Goal: Information Seeking & Learning: Learn about a topic

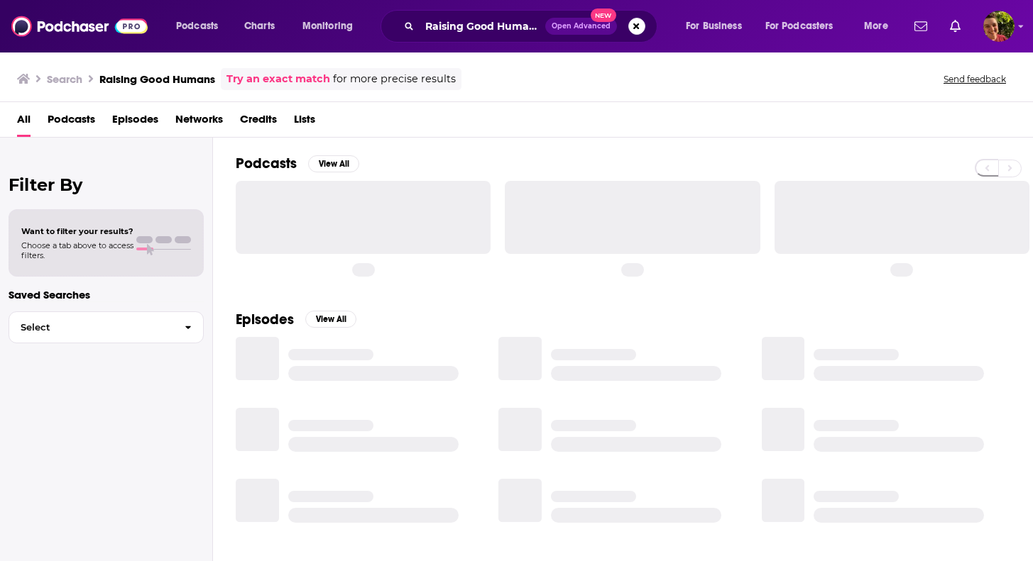
click at [85, 119] on span "Podcasts" at bounding box center [72, 122] width 48 height 29
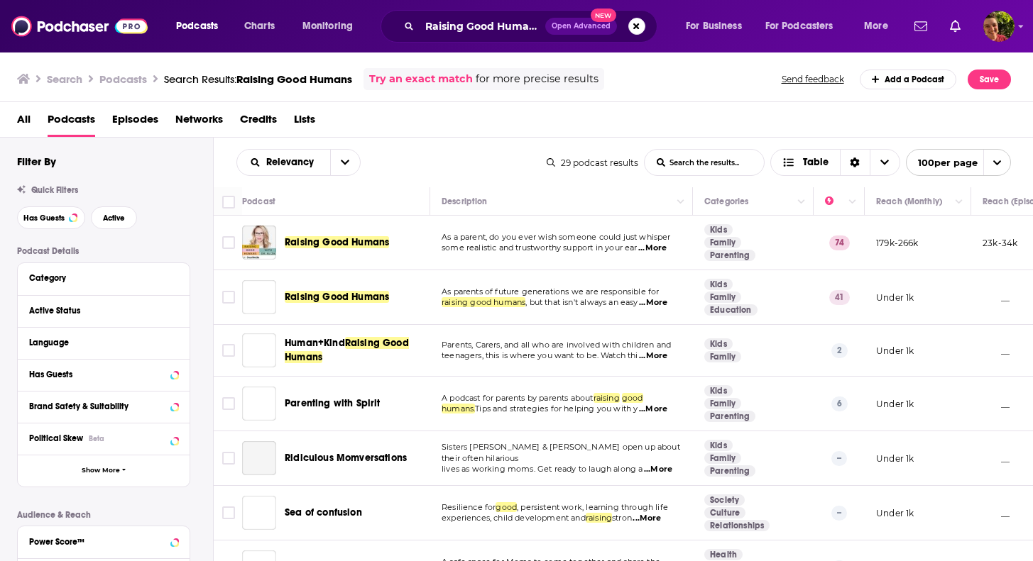
click at [334, 242] on span "Raising Good Humans" at bounding box center [337, 242] width 104 height 12
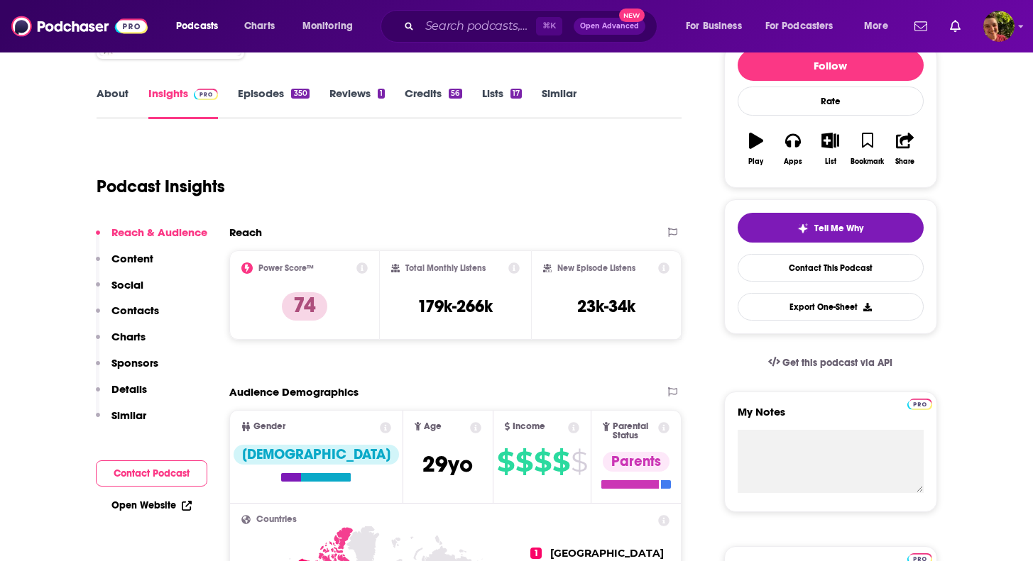
scroll to position [98, 0]
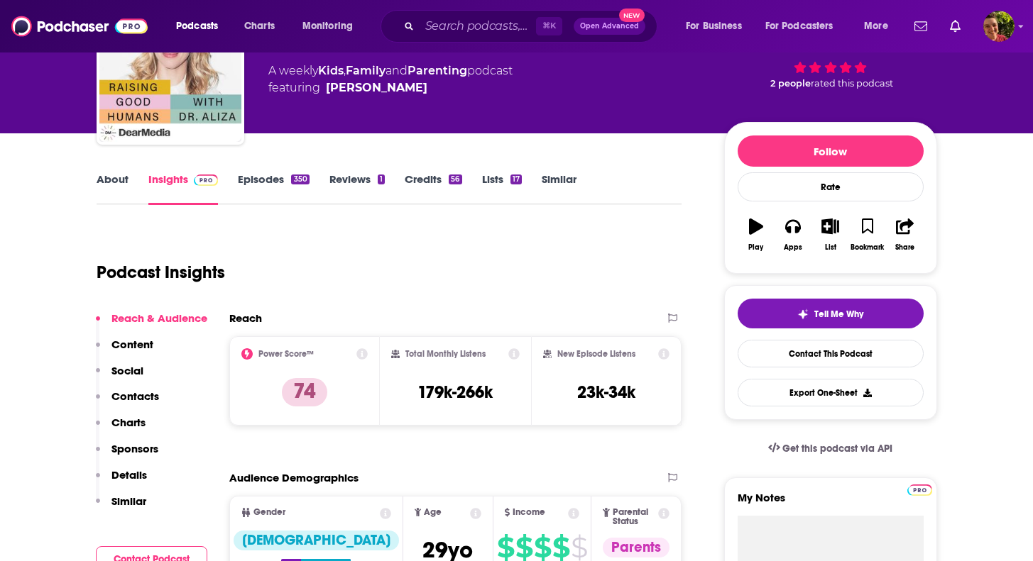
click at [107, 175] on link "About" at bounding box center [113, 188] width 32 height 33
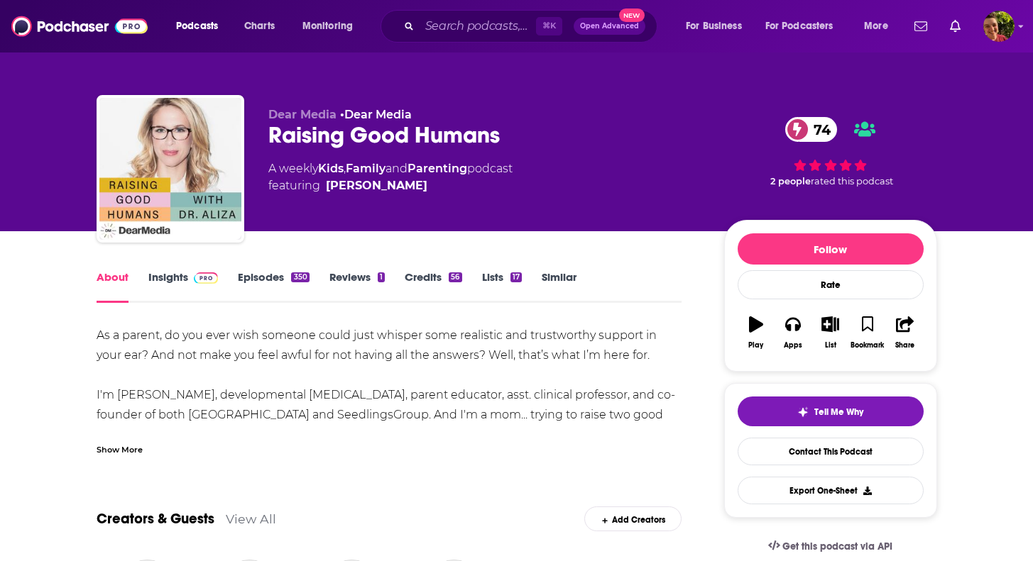
click at [252, 371] on div "As a parent, do you ever wish someone could just whisper some realistic and tru…" at bounding box center [390, 445] width 586 height 239
click at [128, 449] on div "Show More" at bounding box center [120, 448] width 46 height 13
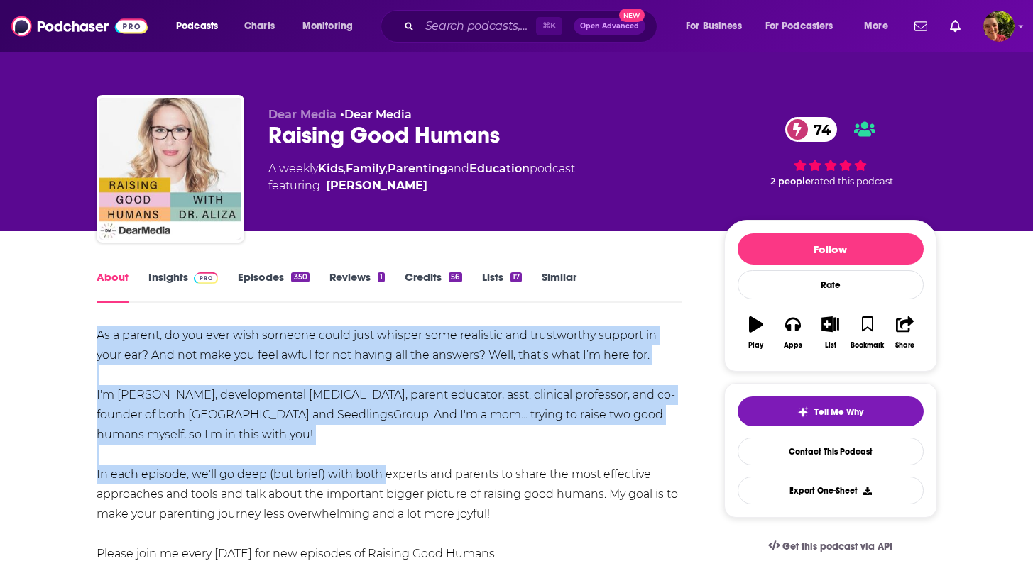
drag, startPoint x: 119, startPoint y: 347, endPoint x: 381, endPoint y: 478, distance: 293.3
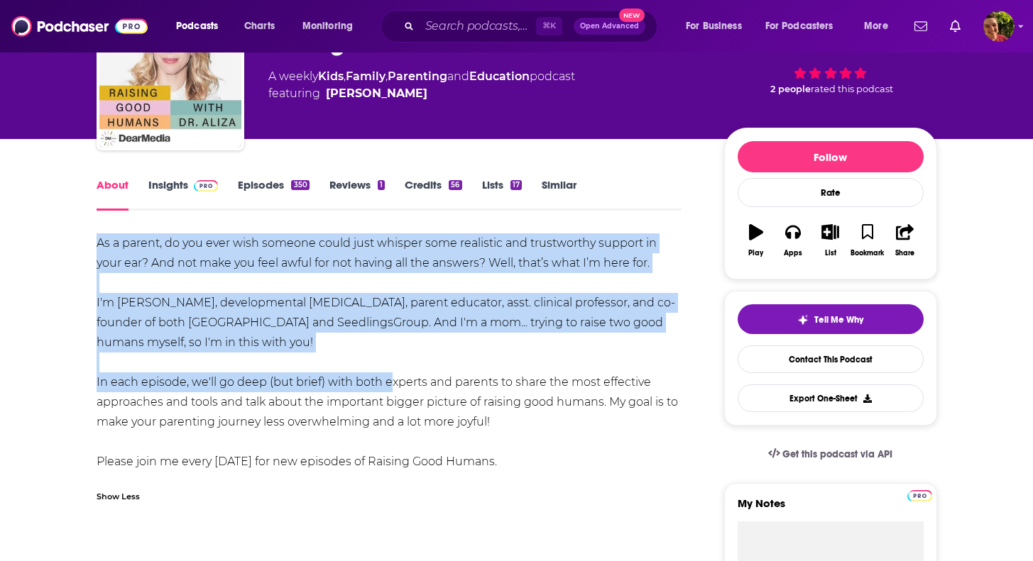
scroll to position [124, 0]
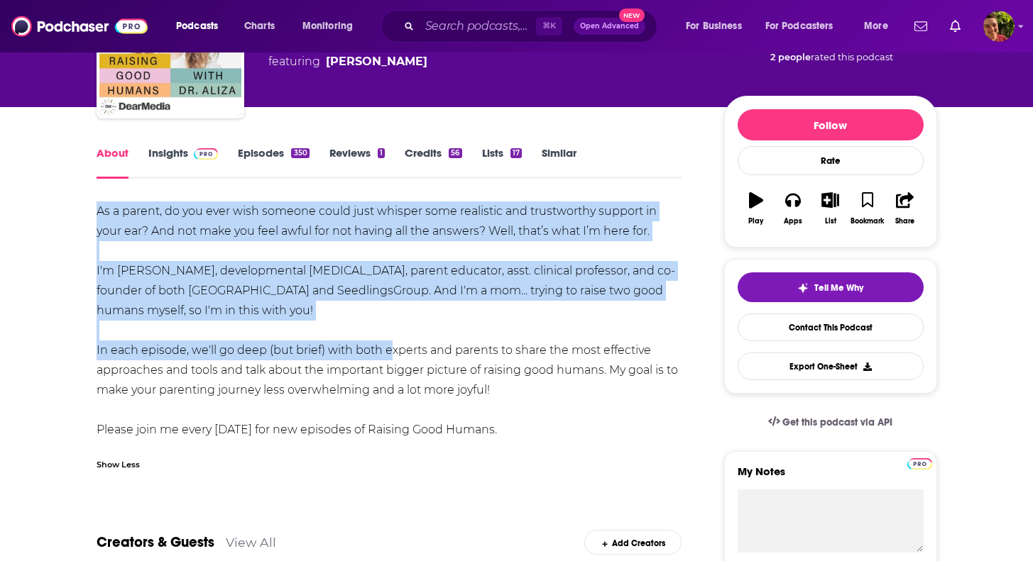
click at [525, 387] on div "As a parent, do you ever wish someone could just whisper some realistic and tru…" at bounding box center [390, 321] width 586 height 239
copy div "As a parent, do you ever wish someone could just whisper some realistic and tru…"
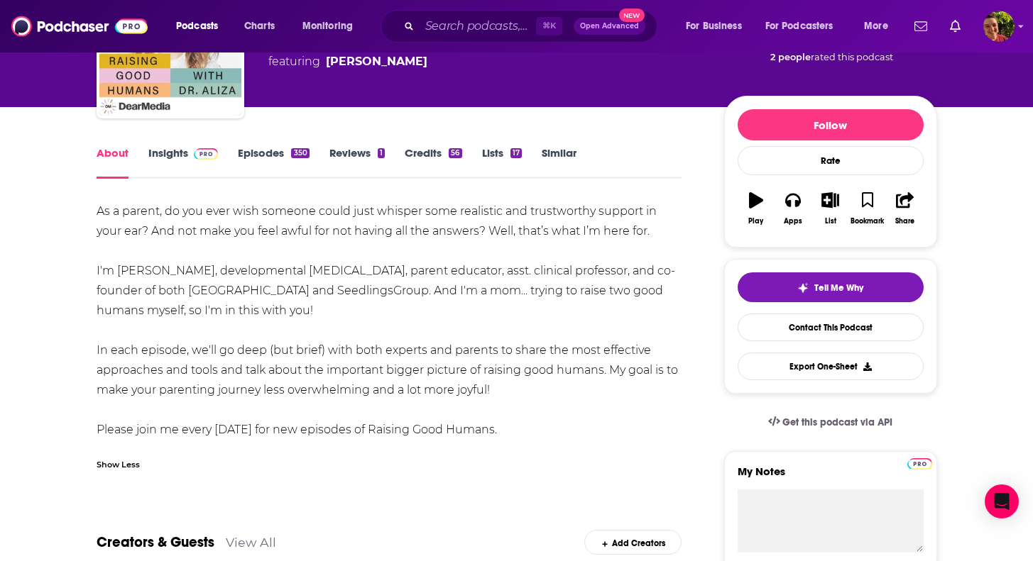
click at [188, 150] on span at bounding box center [203, 152] width 31 height 13
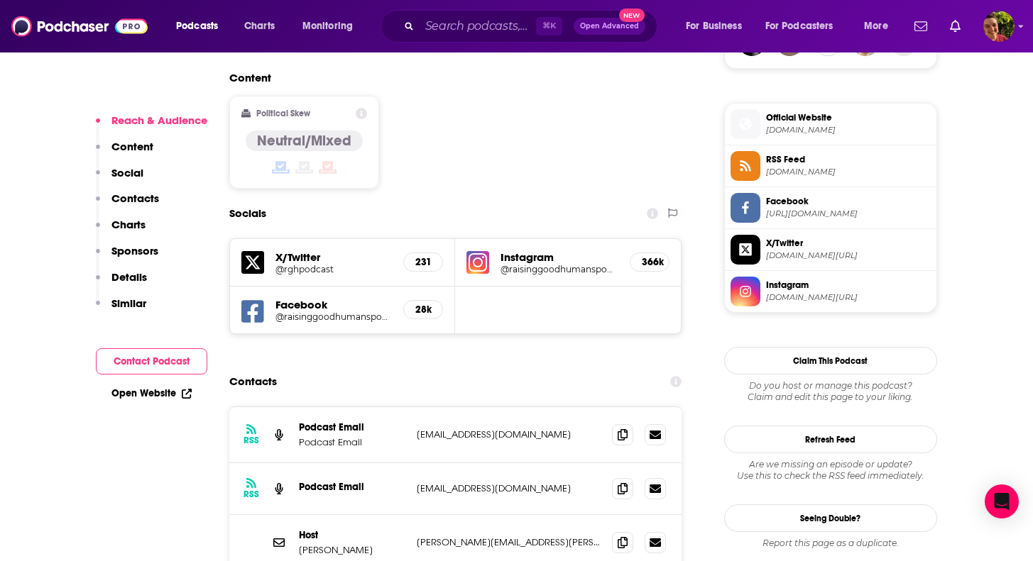
scroll to position [1178, 0]
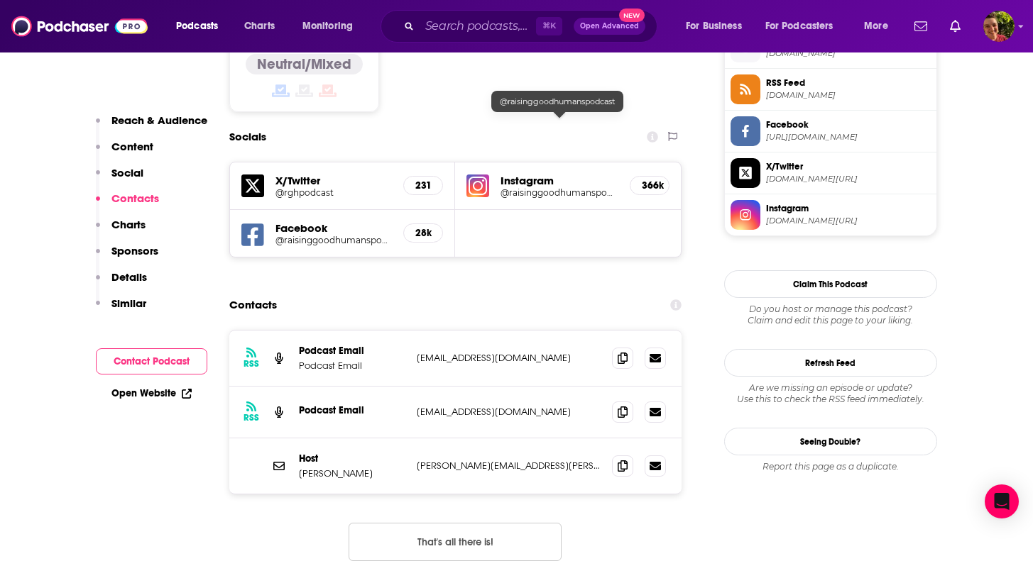
click at [530, 187] on h5 "@raisinggoodhumanspodcast" at bounding box center [559, 192] width 118 height 11
